Goal: Communication & Community: Answer question/provide support

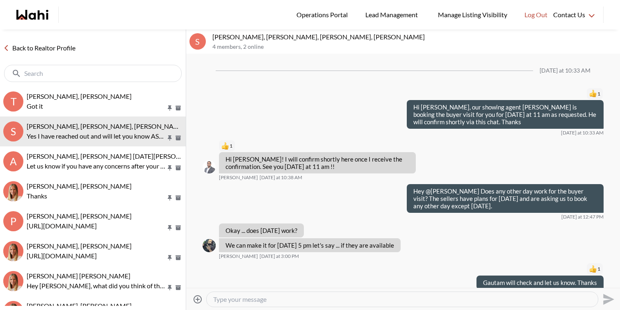
scroll to position [552, 0]
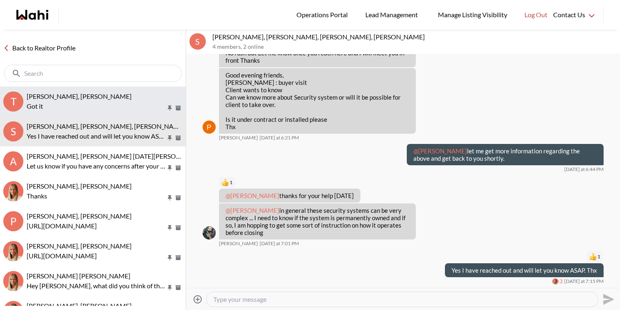
click at [61, 96] on span "[PERSON_NAME], [PERSON_NAME]" at bounding box center [79, 96] width 105 height 8
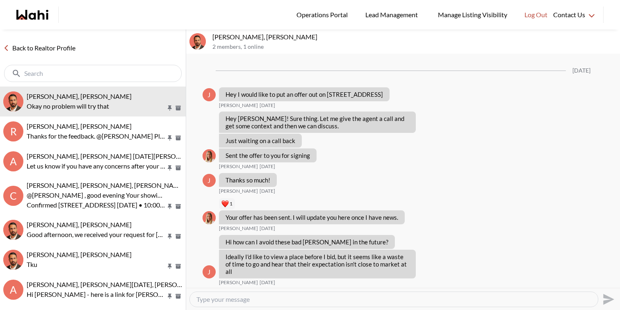
scroll to position [833, 0]
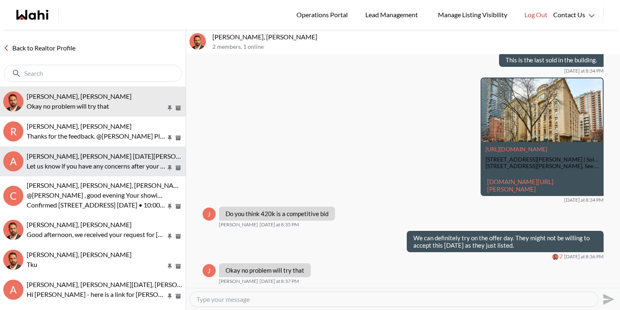
click at [79, 164] on p "Let us know if you have any concerns after your walk through and we can assist …" at bounding box center [96, 166] width 139 height 10
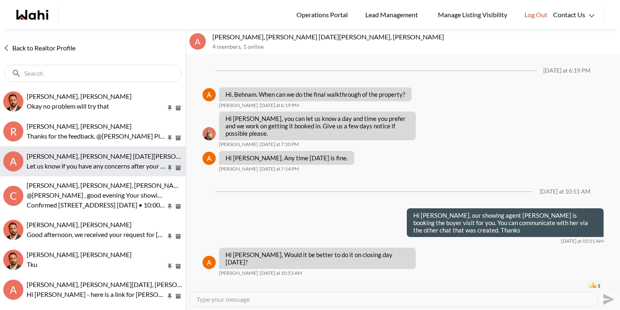
scroll to position [735, 0]
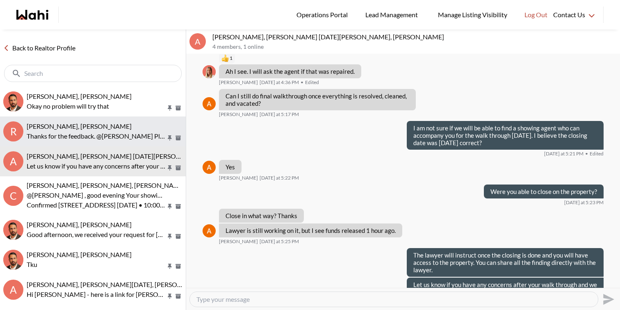
click at [91, 133] on p "Thanks for the feedback. @Rita Kukendran Please let us know if you have any oth…" at bounding box center [96, 136] width 139 height 10
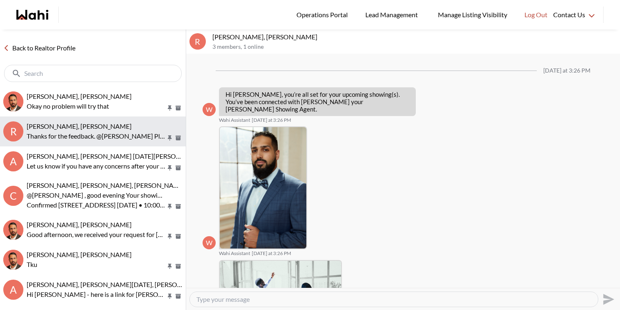
scroll to position [623, 0]
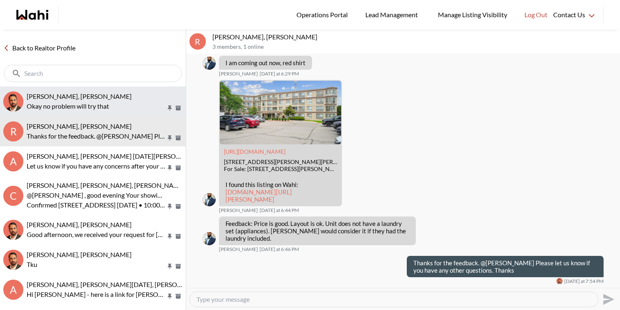
click at [98, 101] on p "Okay no problem will try that" at bounding box center [96, 106] width 139 height 10
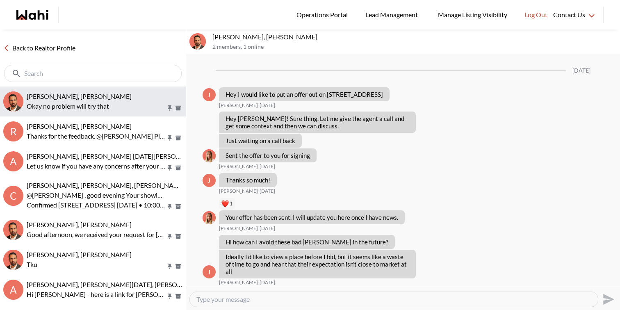
scroll to position [833, 0]
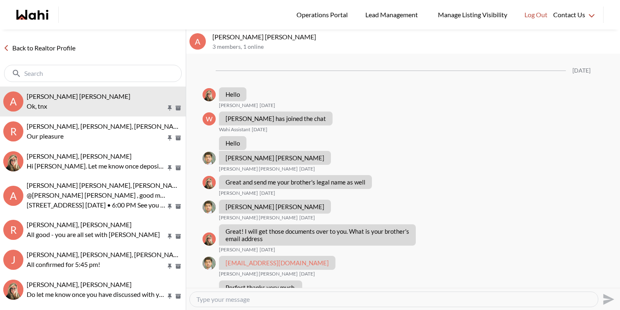
scroll to position [499, 0]
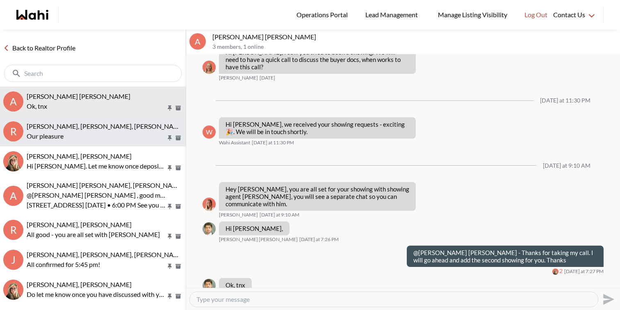
click at [75, 133] on p "Our pleasure" at bounding box center [96, 136] width 139 height 10
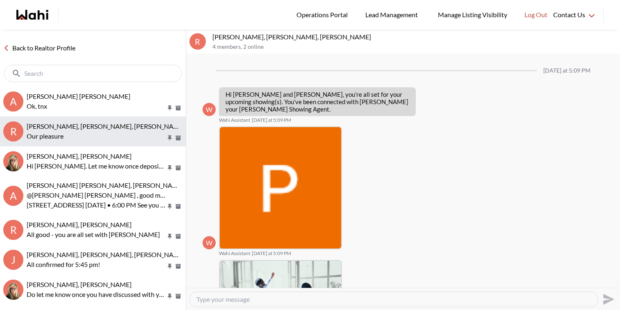
scroll to position [478, 0]
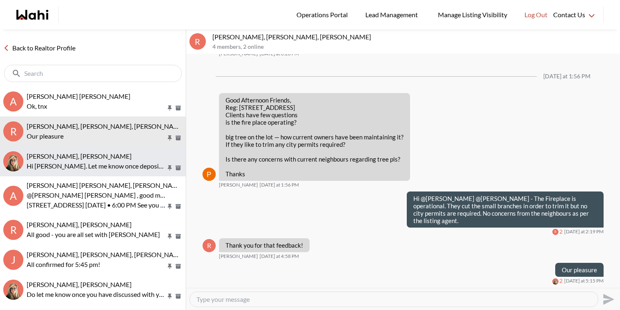
click at [84, 160] on span "David Rodriguez, Barbara" at bounding box center [79, 156] width 105 height 8
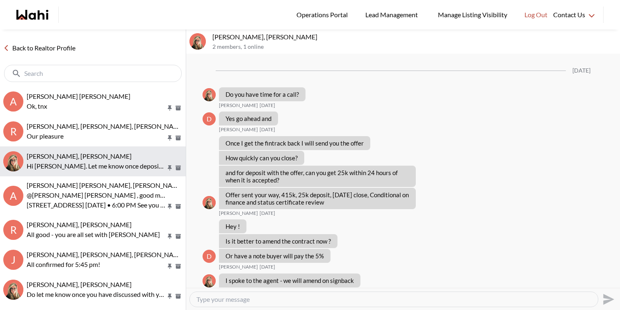
scroll to position [981, 0]
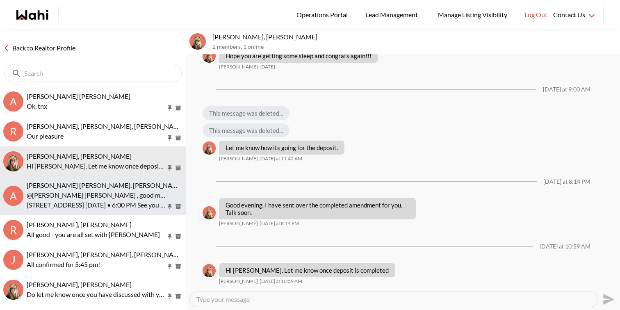
click at [89, 193] on p "@Abdul Nafi Sarwari , good morning Abdul this is Paul here Wahi Showing Agent .…" at bounding box center [96, 195] width 139 height 10
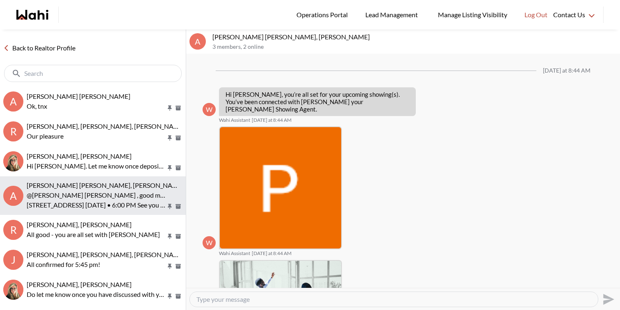
scroll to position [185, 0]
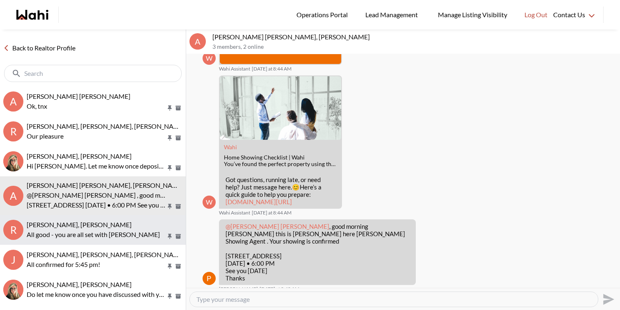
click at [86, 228] on span "Russell Perreira, Antonietta Morano-Perreira, Barbara" at bounding box center [79, 225] width 105 height 8
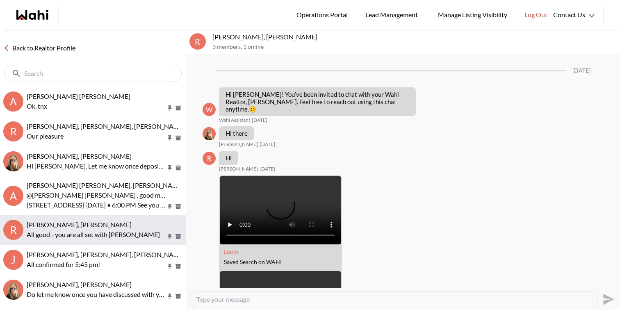
scroll to position [818, 0]
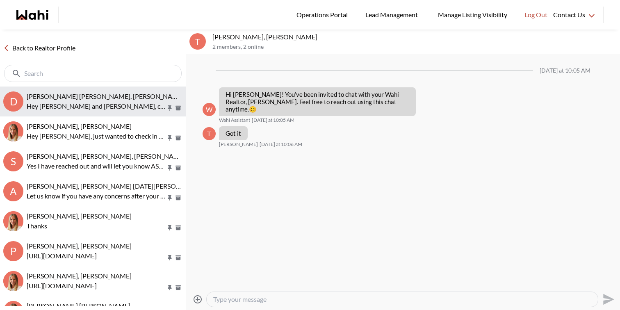
click at [90, 111] on button "D Dakota Penn, Shelby Moorhead, Michelle, Rohit Hey Dakota and Shelby, checking…" at bounding box center [93, 102] width 186 height 30
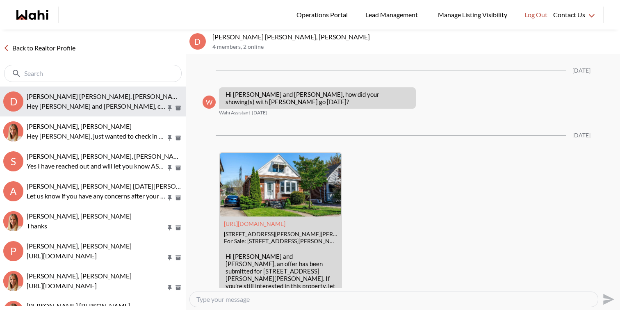
scroll to position [1598, 0]
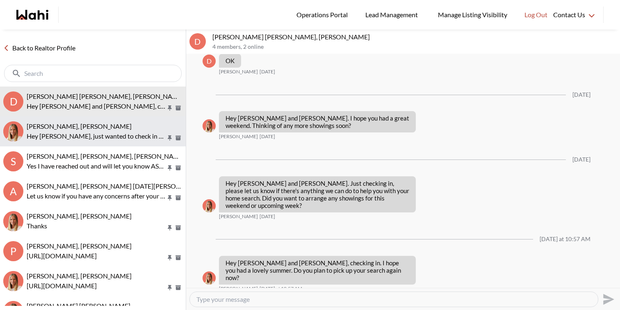
click at [87, 133] on p "Hey Sourav, just wanted to check in and see if you've had a chance to connect w…" at bounding box center [96, 136] width 139 height 10
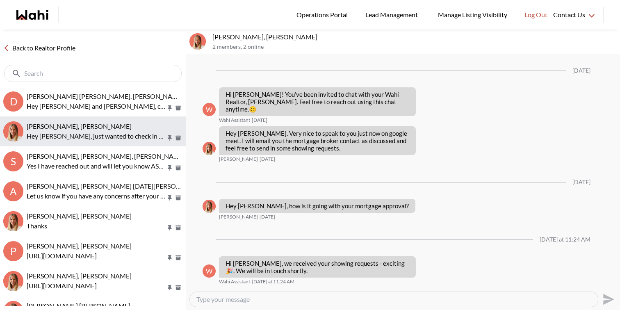
scroll to position [241, 0]
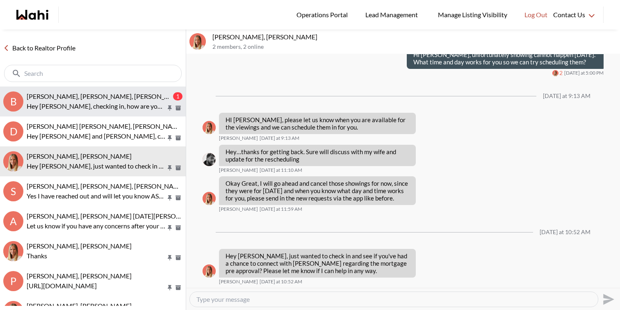
click at [123, 97] on span "Bill Bowen, Sandra Gavinchuk, Michelle" at bounding box center [106, 96] width 159 height 8
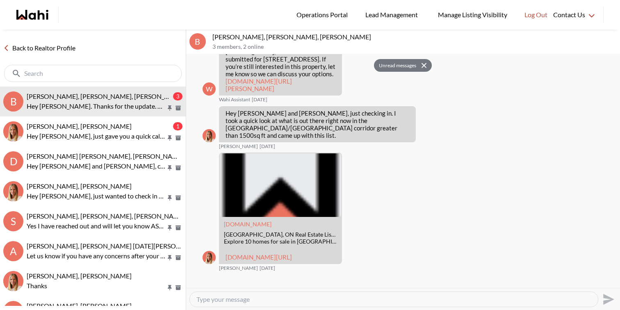
scroll to position [1249, 0]
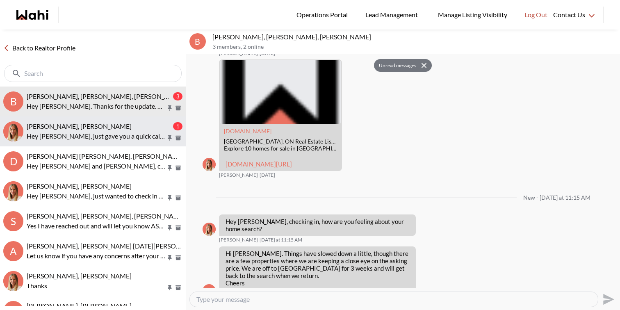
click at [116, 124] on div "Efrem Abraham, Michelle" at bounding box center [99, 126] width 145 height 8
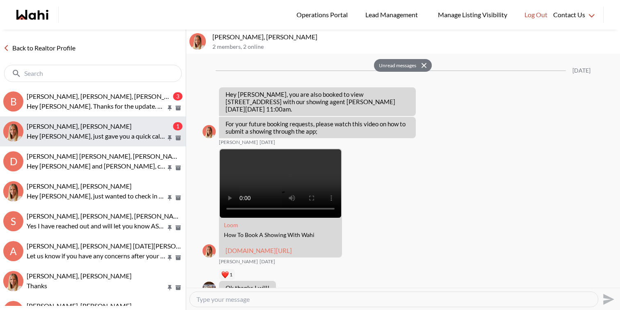
scroll to position [1726, 0]
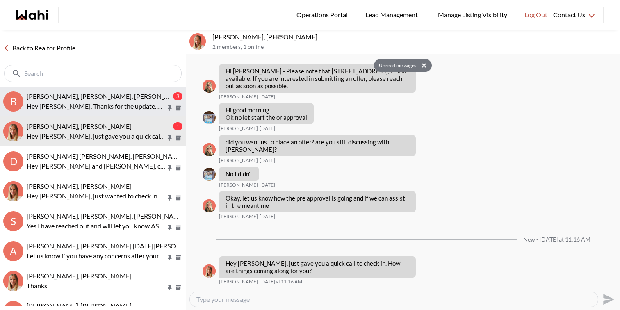
click at [95, 99] on span "Bill Bowen, Sandra Gavinchuk, Michelle" at bounding box center [106, 96] width 159 height 8
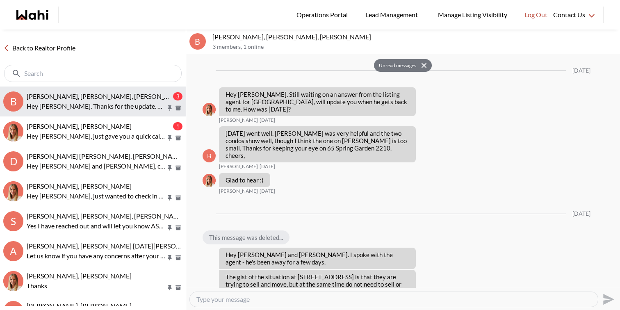
scroll to position [1249, 0]
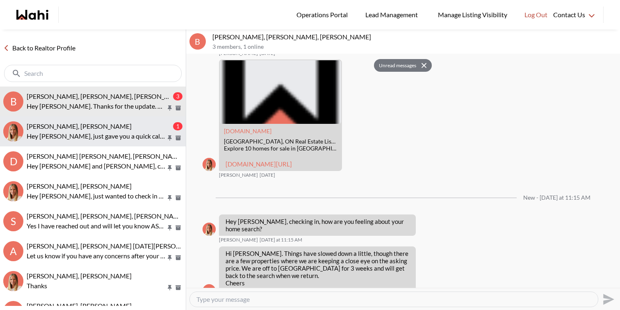
click at [91, 121] on button "Efrem Abraham, Michelle 1 Hey Efrem, just gave you a quick call to check in. Ho…" at bounding box center [93, 132] width 186 height 30
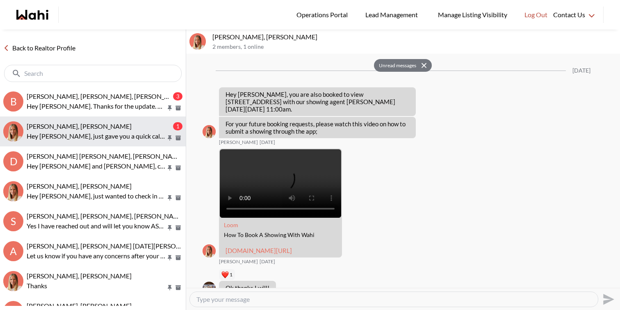
scroll to position [1726, 0]
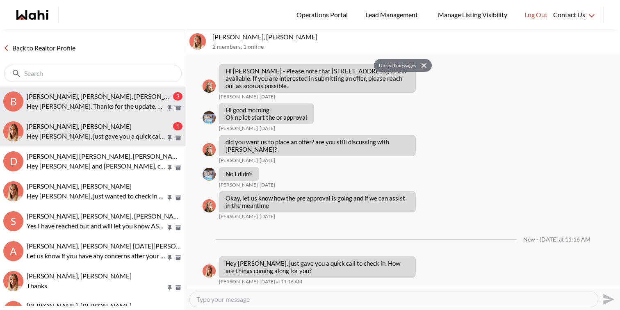
click at [104, 104] on p "Hey Bill. Thanks for the update. Have a wonderful trip and I look forward to co…" at bounding box center [96, 106] width 139 height 10
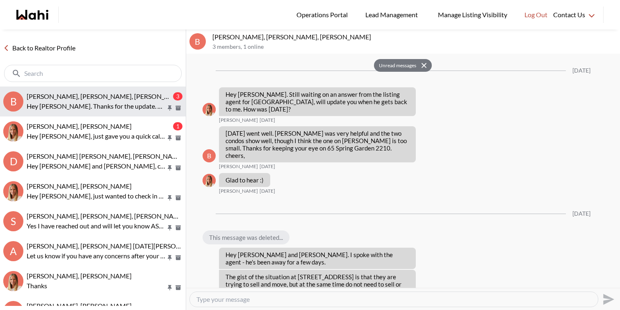
scroll to position [1249, 0]
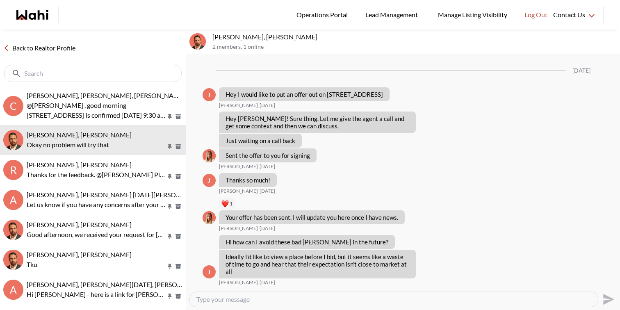
scroll to position [833, 0]
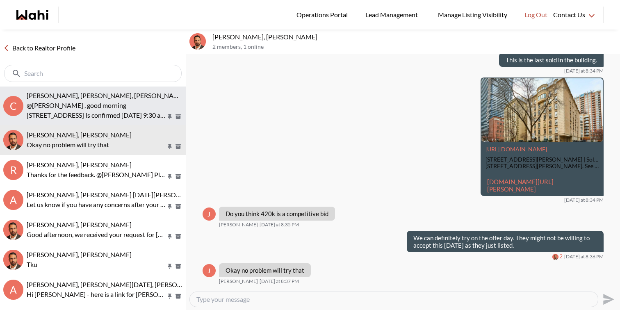
click at [64, 96] on span "[PERSON_NAME], [PERSON_NAME], [PERSON_NAME]" at bounding box center [106, 95] width 159 height 8
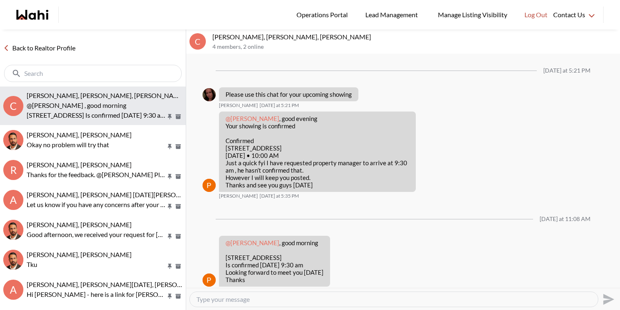
scroll to position [9, 0]
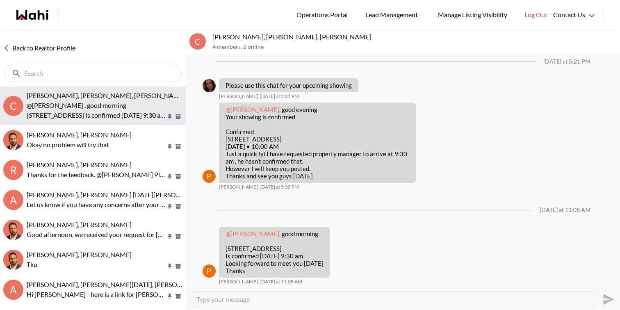
click at [64, 96] on span "[PERSON_NAME], [PERSON_NAME], [PERSON_NAME]" at bounding box center [106, 95] width 159 height 8
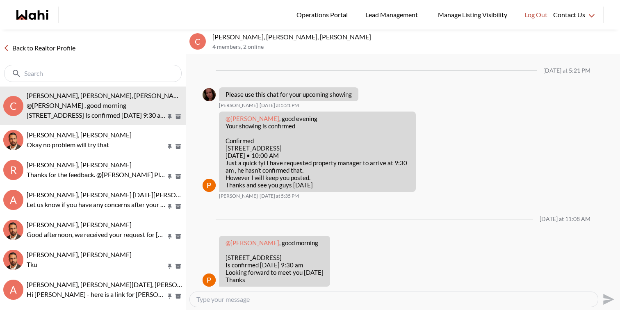
scroll to position [9, 0]
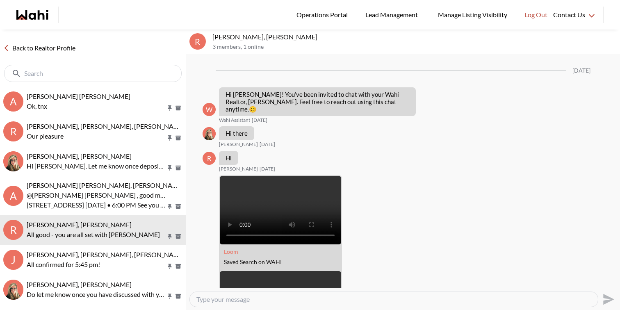
scroll to position [818, 0]
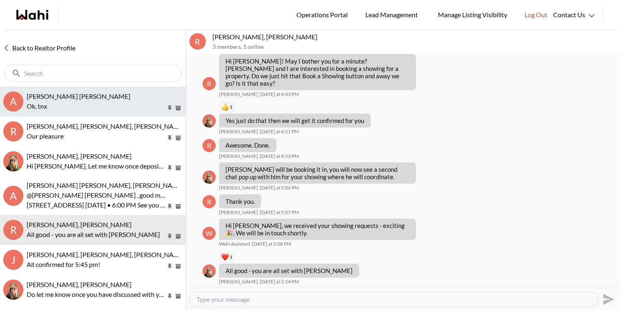
click at [74, 94] on span "Abdul Nafi Sarwari, Barb" at bounding box center [79, 96] width 104 height 8
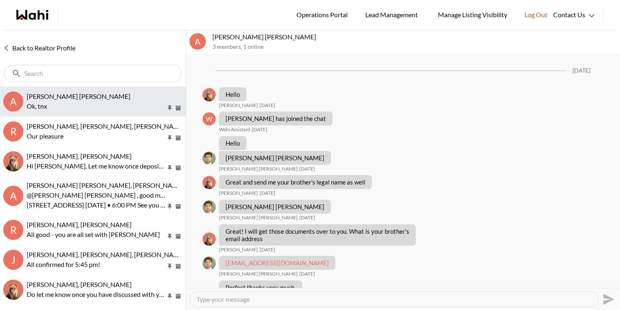
scroll to position [499, 0]
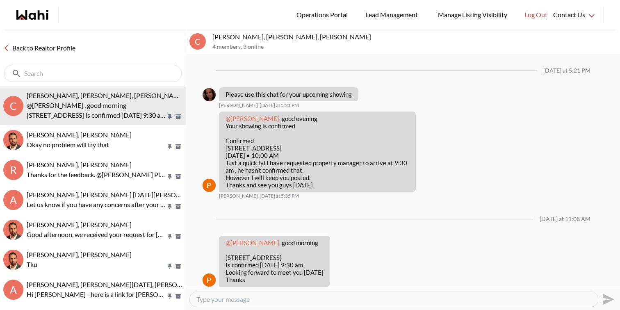
scroll to position [9, 0]
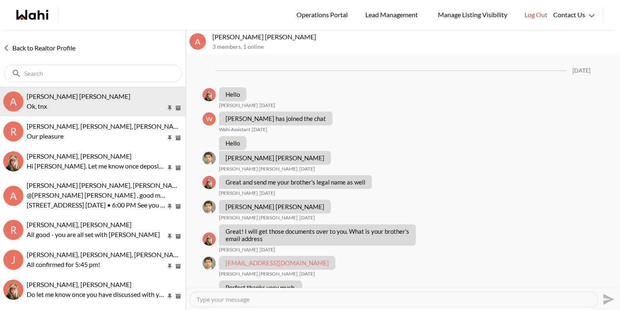
scroll to position [499, 0]
